Goal: Task Accomplishment & Management: Manage account settings

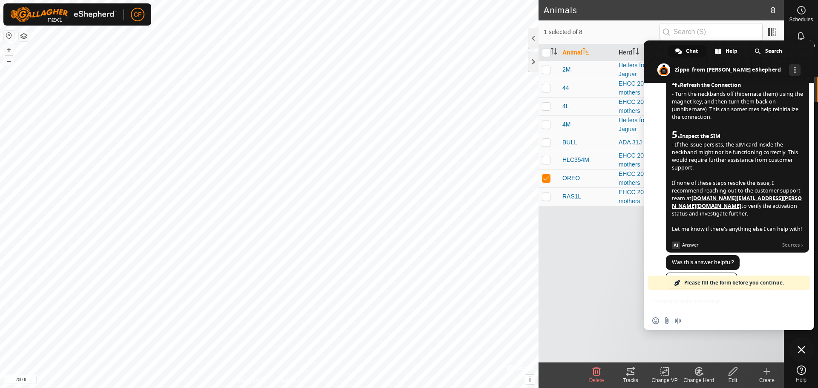
scroll to position [419, 0]
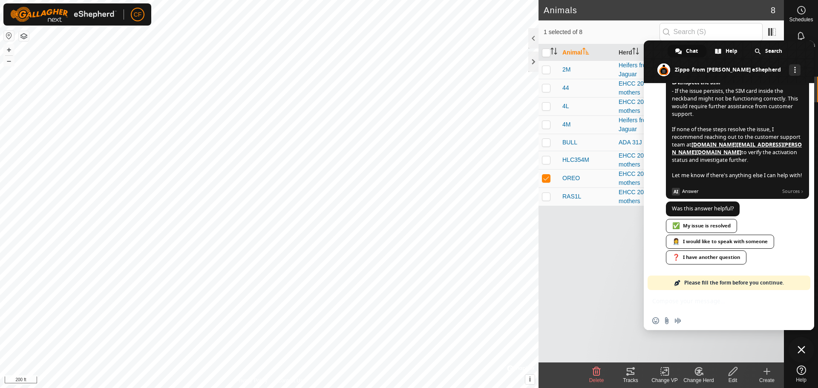
click at [613, 310] on div "Animal Herd VP Last Updated 2M Heifers from ADA Jaguar [DATE] 201624 26 min. ag…" at bounding box center [660, 203] width 245 height 318
click at [737, 12] on h2 "Animals" at bounding box center [657, 10] width 227 height 10
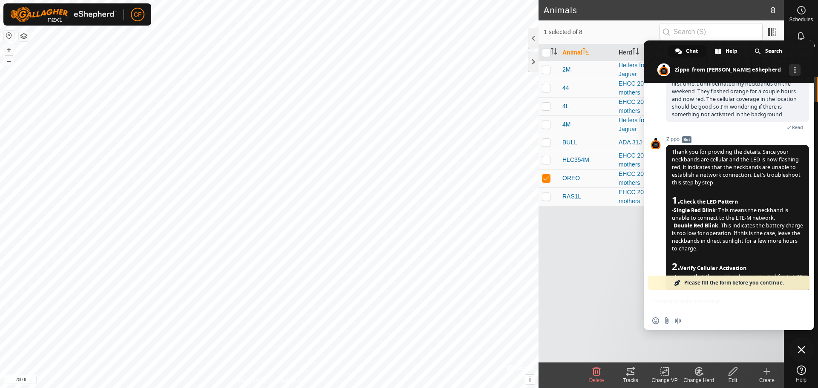
scroll to position [0, 0]
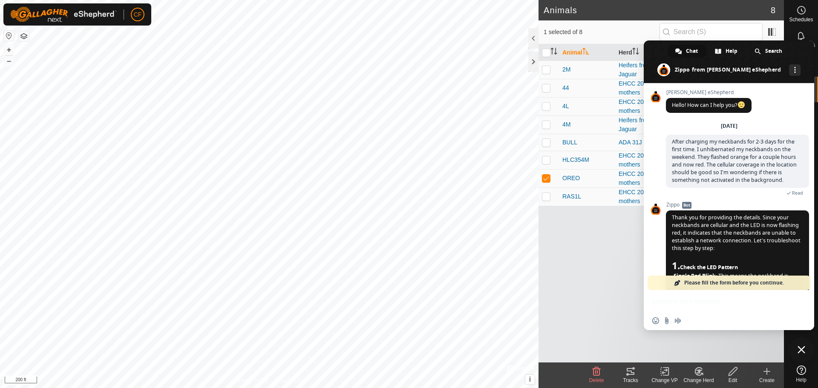
click at [805, 54] on span at bounding box center [729, 61] width 170 height 43
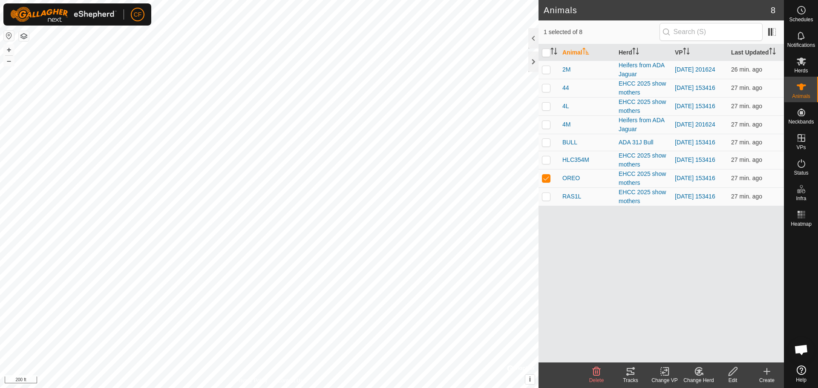
click at [633, 374] on icon at bounding box center [631, 371] width 8 height 7
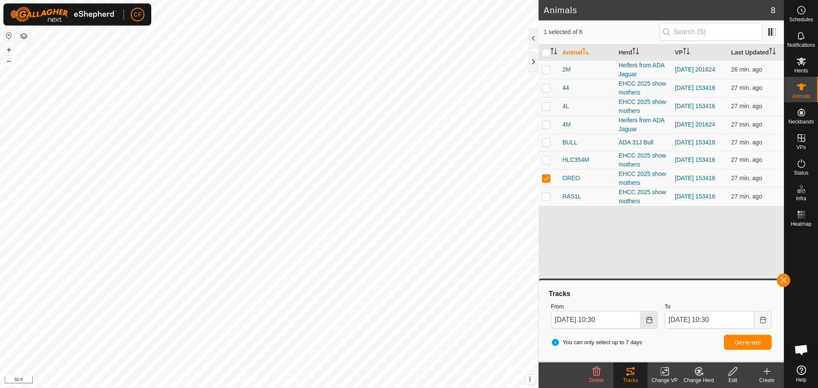
click at [647, 324] on button "Choose Date" at bounding box center [649, 320] width 17 height 18
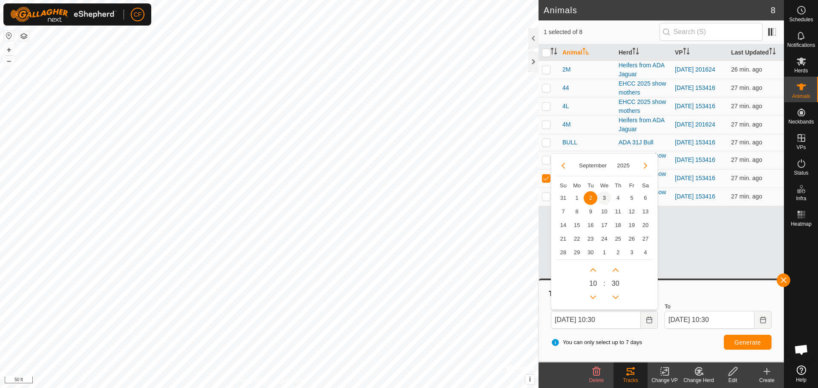
click at [605, 194] on span "3" at bounding box center [604, 198] width 14 height 14
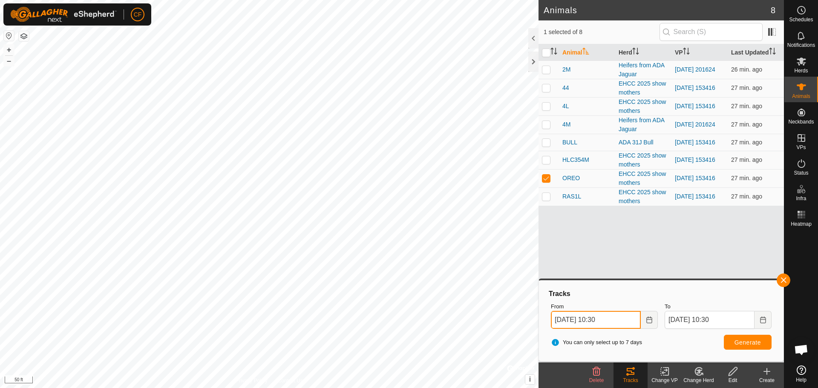
click at [618, 319] on input "[DATE] 10:30" at bounding box center [596, 320] width 90 height 18
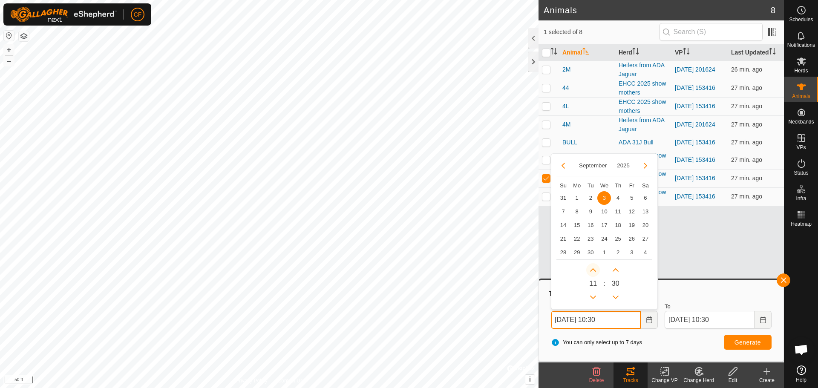
click at [590, 271] on button "Next Hour" at bounding box center [593, 270] width 14 height 14
type input "[DATE] 11:30"
click at [592, 297] on button "Previous Hour" at bounding box center [593, 297] width 14 height 14
click at [592, 298] on span "Previous Hour" at bounding box center [592, 298] width 0 height 0
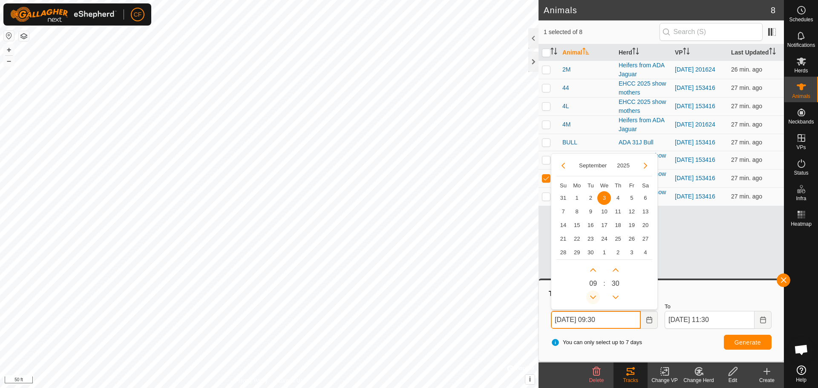
click at [592, 297] on button "Previous Hour" at bounding box center [593, 297] width 14 height 14
click at [592, 295] on button "Previous Hour" at bounding box center [593, 297] width 14 height 14
click at [592, 295] on span "Previous Hour" at bounding box center [592, 295] width 0 height 0
click at [592, 295] on button "Previous Hour" at bounding box center [593, 297] width 14 height 14
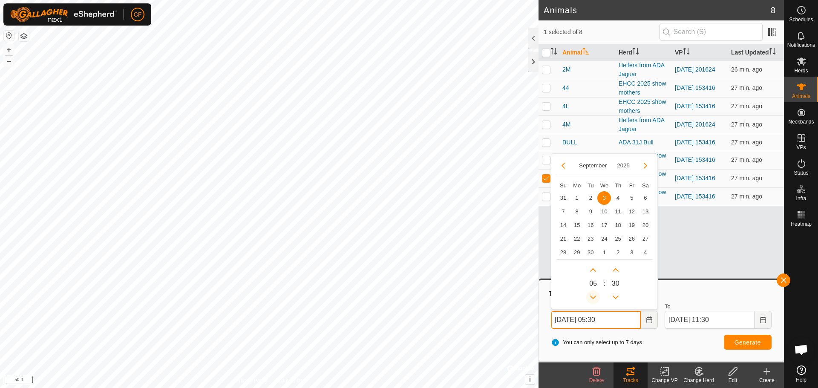
type input "[DATE] 04:30"
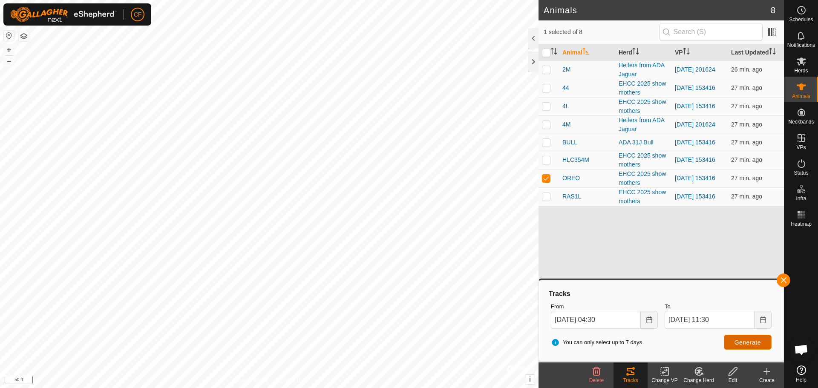
click at [752, 342] on span "Generate" at bounding box center [747, 342] width 26 height 7
click at [547, 198] on p-checkbox at bounding box center [546, 196] width 9 height 7
checkbox input "true"
click at [548, 181] on p-checkbox at bounding box center [546, 178] width 9 height 7
checkbox input "false"
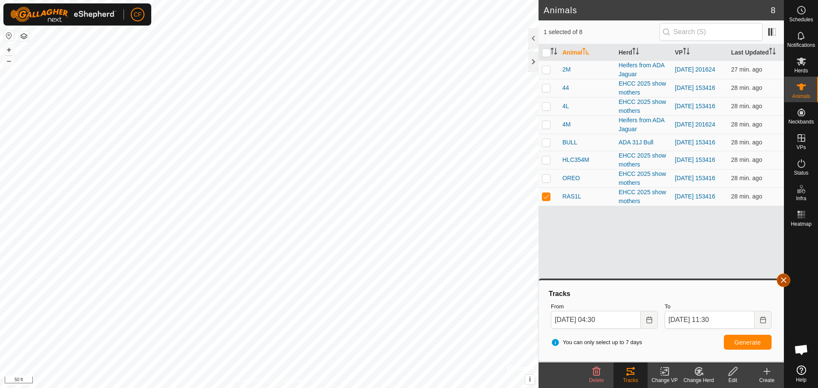
click at [787, 280] on button "button" at bounding box center [784, 280] width 14 height 14
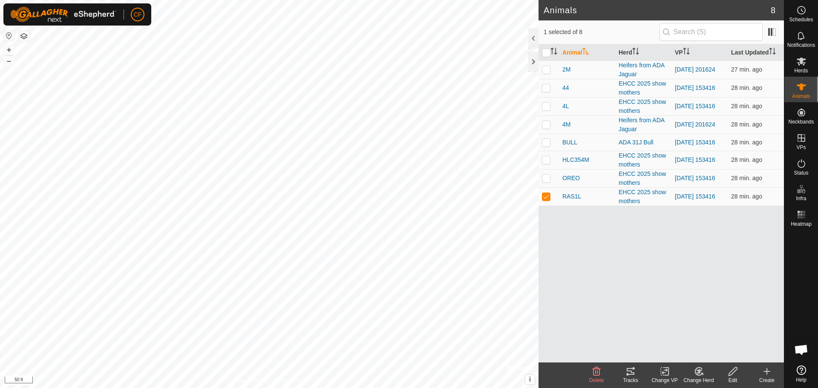
click at [633, 375] on icon at bounding box center [630, 371] width 10 height 10
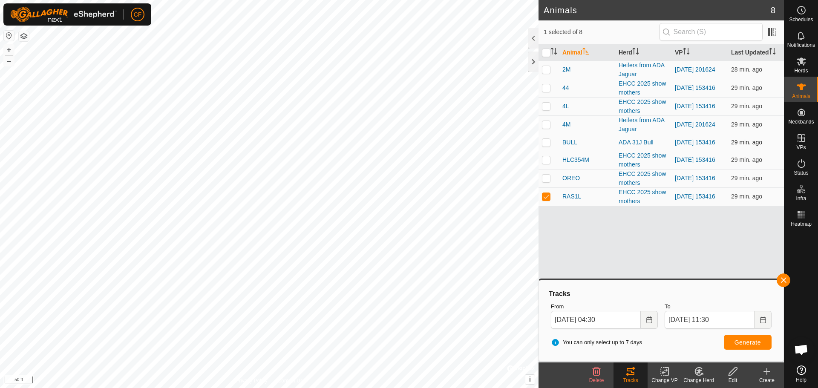
click at [546, 143] on p-checkbox at bounding box center [546, 142] width 9 height 7
checkbox input "true"
click at [549, 199] on p-checkbox at bounding box center [546, 196] width 9 height 7
checkbox input "false"
click at [633, 377] on div "Tracks" at bounding box center [630, 381] width 34 height 8
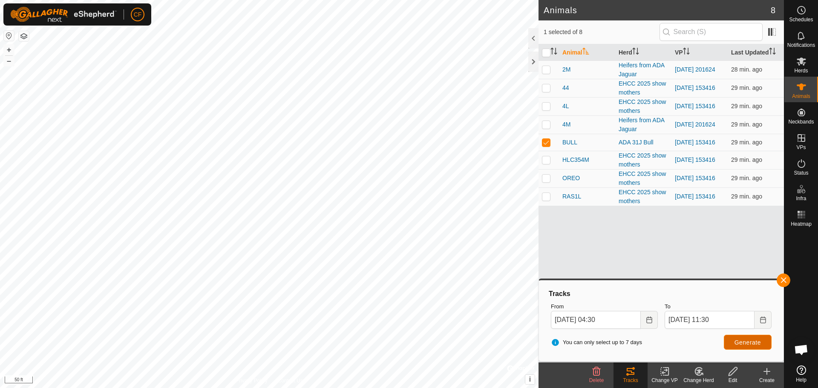
click at [749, 345] on span "Generate" at bounding box center [747, 342] width 26 height 7
click at [547, 105] on p-checkbox at bounding box center [546, 106] width 9 height 7
checkbox input "true"
click at [546, 144] on p-checkbox at bounding box center [546, 142] width 9 height 7
checkbox input "false"
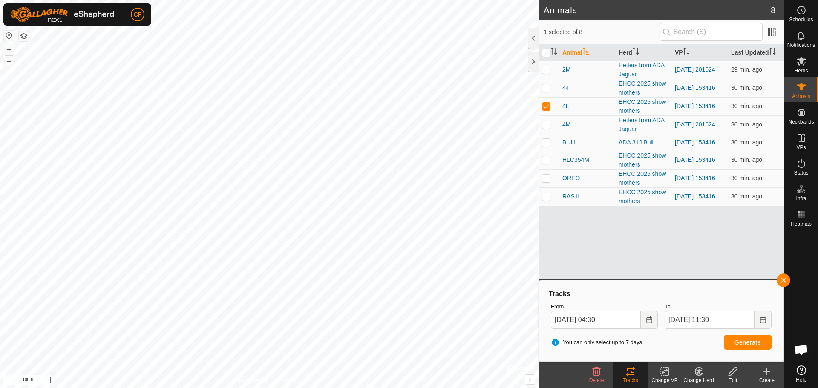
click at [627, 372] on icon at bounding box center [630, 371] width 10 height 10
click at [753, 345] on span "Generate" at bounding box center [747, 342] width 26 height 7
click at [785, 282] on button "button" at bounding box center [784, 280] width 14 height 14
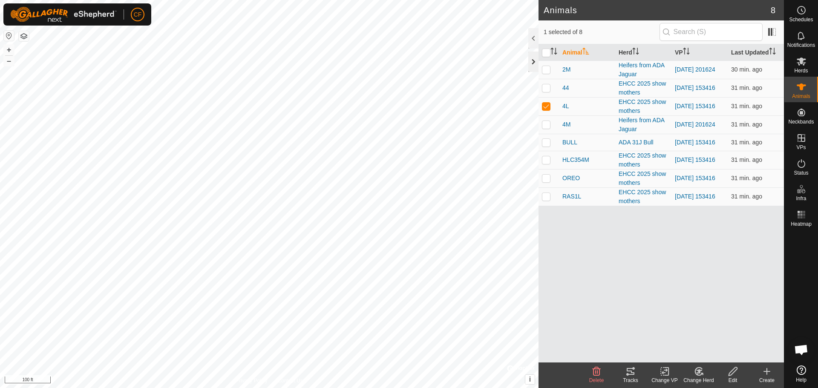
click at [534, 59] on div at bounding box center [533, 62] width 10 height 20
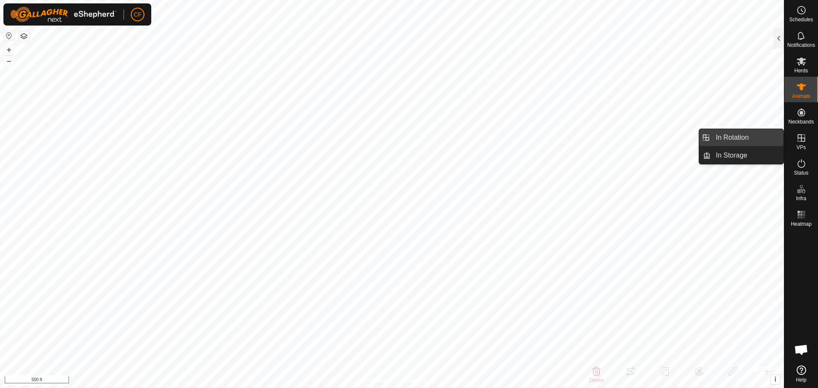
click at [745, 140] on link "In Rotation" at bounding box center [746, 137] width 73 height 17
click at [729, 141] on link "In Rotation" at bounding box center [746, 137] width 73 height 17
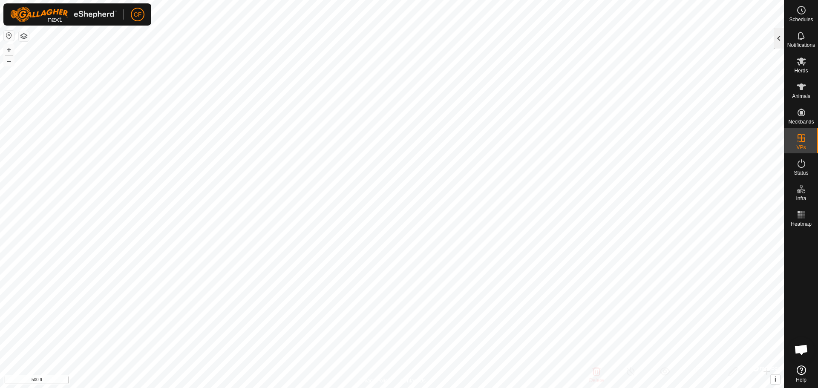
click at [775, 40] on div at bounding box center [779, 38] width 10 height 20
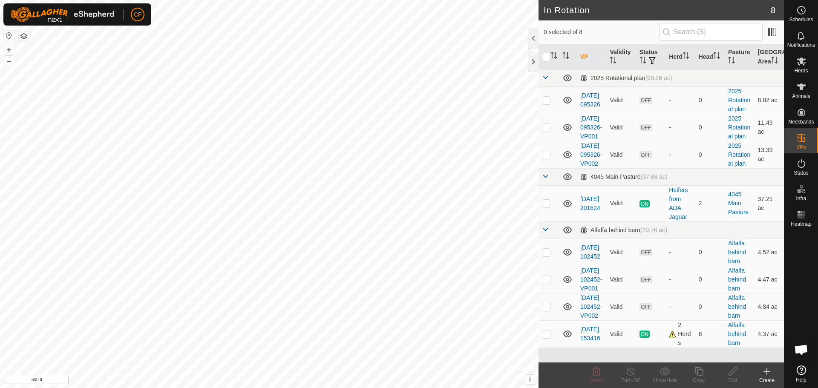
click at [765, 372] on icon at bounding box center [767, 371] width 10 height 10
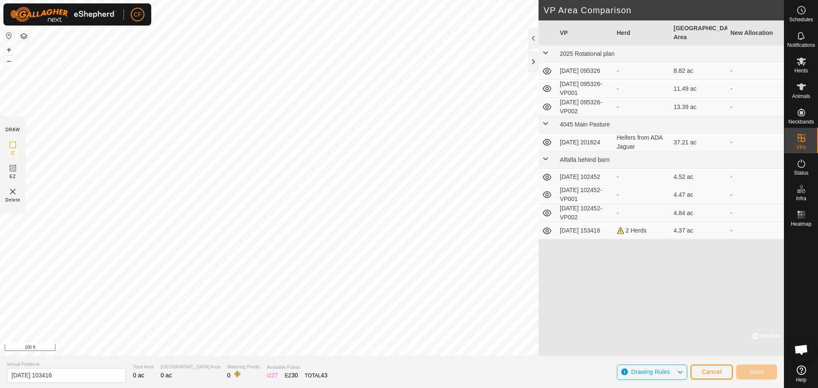
click at [431, 0] on html "CF Schedules Notifications Herds Animals Neckbands VPs Status Infra Heatmap Hel…" at bounding box center [409, 194] width 818 height 388
click at [177, 357] on div "Privacy Policy Contact Us Sugar Shack Type: other Capacity: 100L Water Level: 1…" at bounding box center [392, 194] width 784 height 388
click at [334, 0] on html "CF Schedules Notifications Herds Animals Neckbands VPs Status Infra Heatmap Hel…" at bounding box center [409, 194] width 818 height 388
click at [757, 374] on span "Save" at bounding box center [756, 371] width 14 height 7
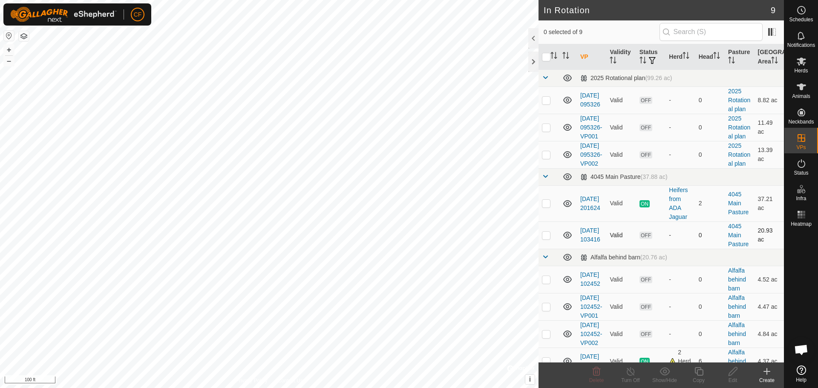
click at [588, 249] on td "[DATE] 103416" at bounding box center [591, 234] width 29 height 27
click at [587, 243] on link "[DATE] 103416" at bounding box center [590, 235] width 20 height 16
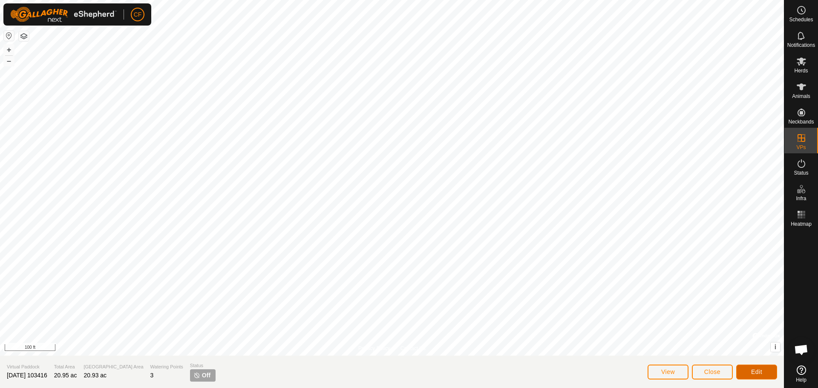
click at [760, 371] on span "Edit" at bounding box center [756, 371] width 11 height 7
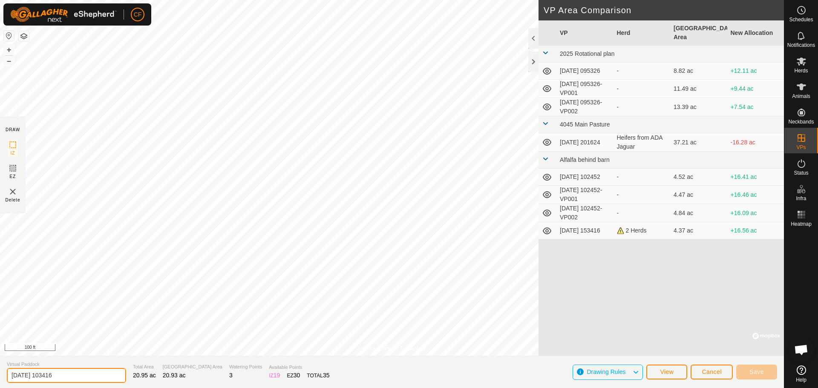
drag, startPoint x: 67, startPoint y: 377, endPoint x: -5, endPoint y: 383, distance: 72.3
click at [0, 383] on html "CF Schedules Notifications Herds Animals Neckbands VPs Status Infra Heatmap Hel…" at bounding box center [409, 194] width 818 height 388
type input "Half of Main Pasture"
click at [762, 373] on span "Save" at bounding box center [756, 371] width 14 height 7
